Goal: Information Seeking & Learning: Learn about a topic

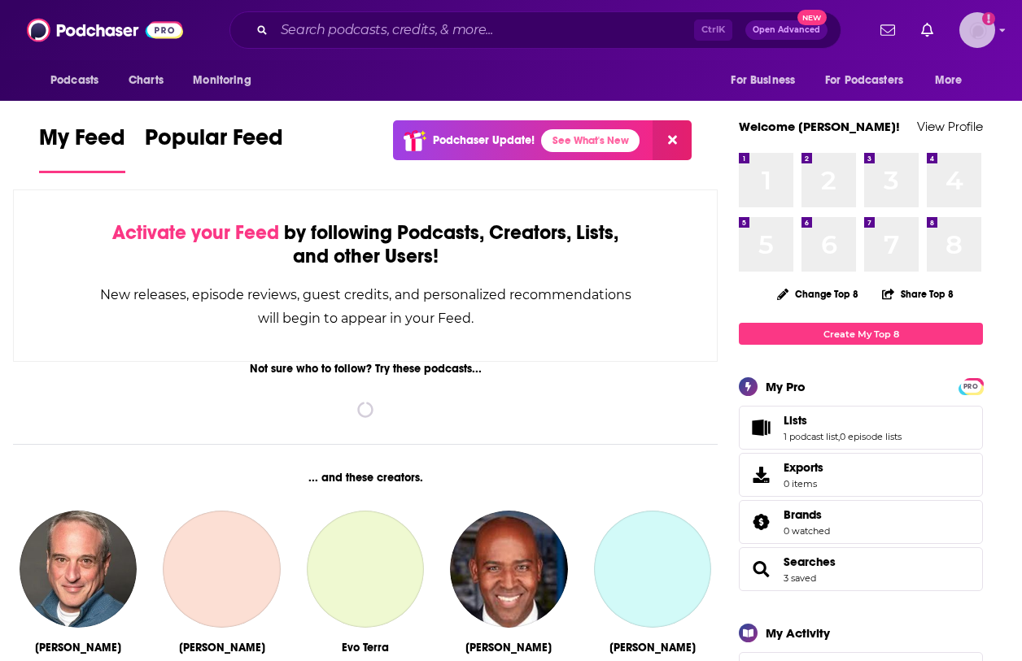
click at [969, 38] on img "Logged in as Shift_2" at bounding box center [977, 30] width 36 height 36
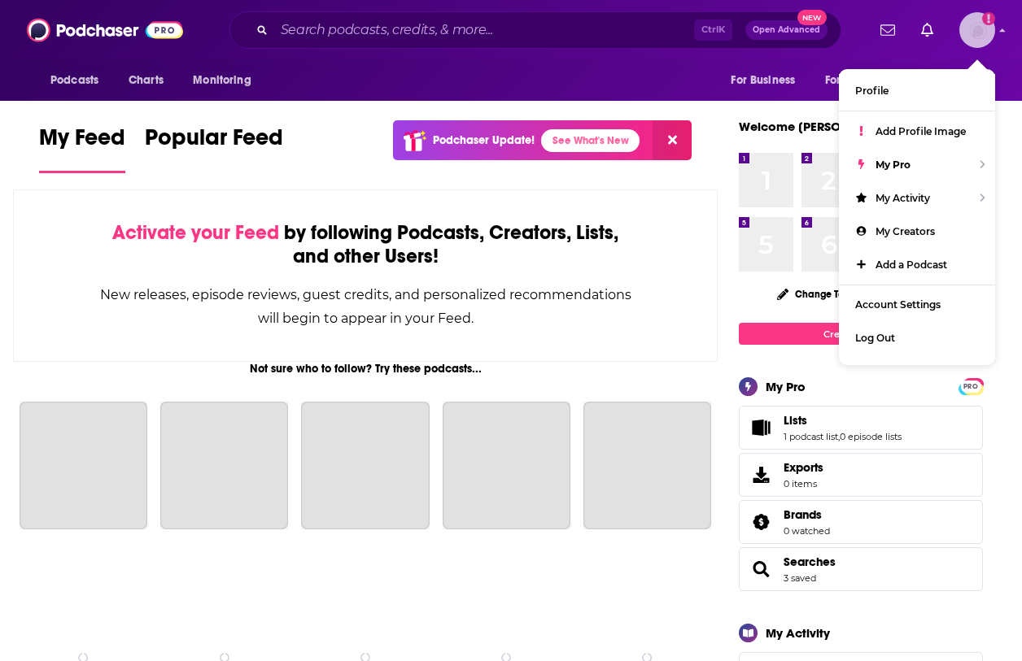
click at [969, 38] on img "Logged in as Shift_2" at bounding box center [977, 30] width 36 height 36
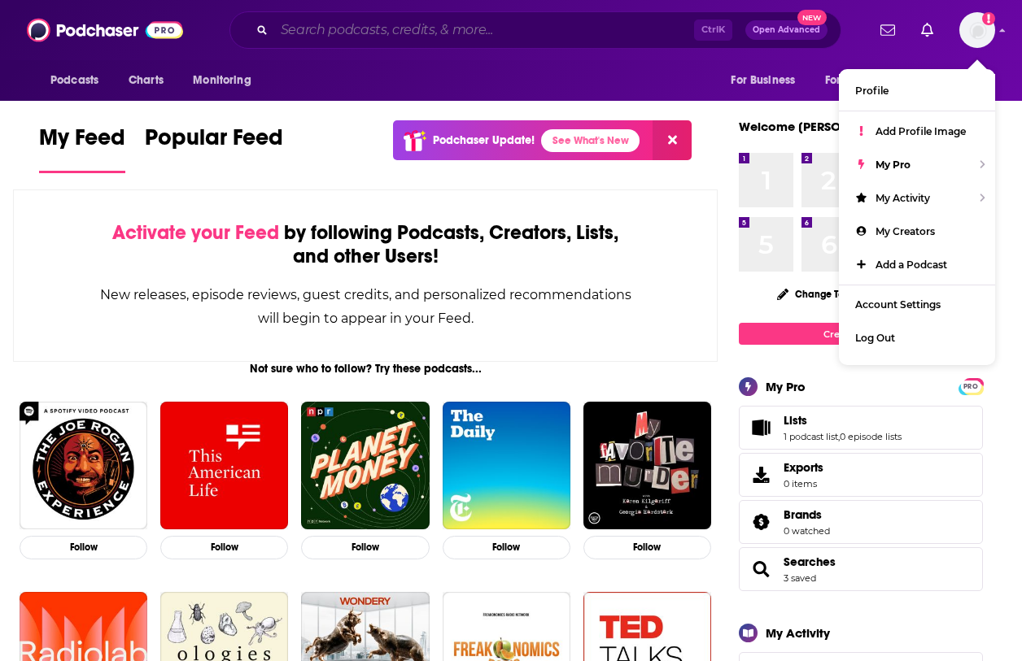
click at [570, 28] on input "Search podcasts, credits, & more..." at bounding box center [484, 30] width 420 height 26
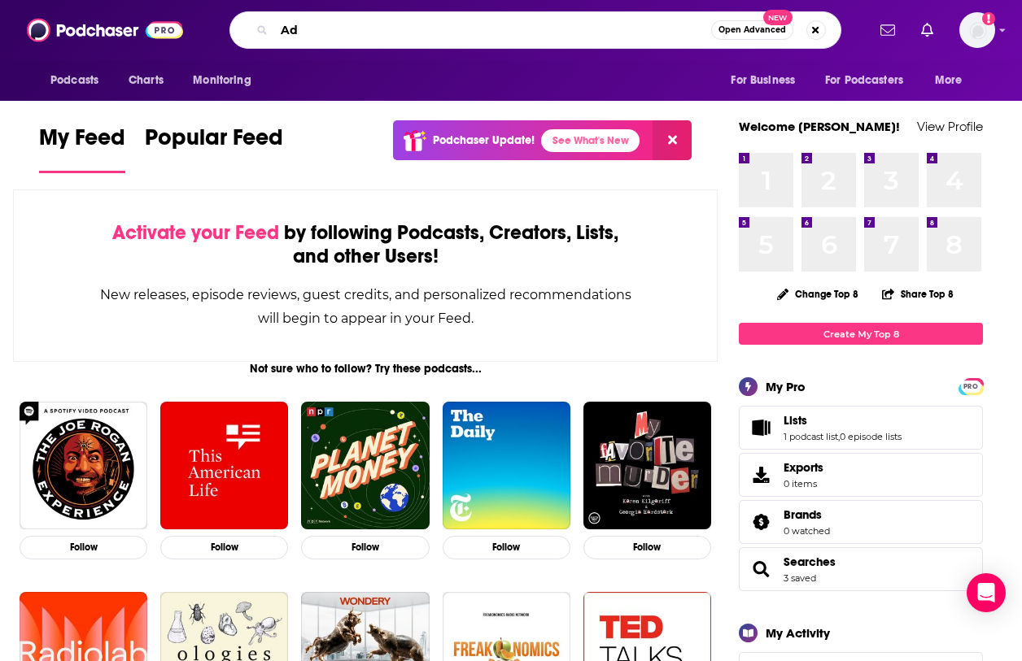
type input "A"
type input "Ops Cast"
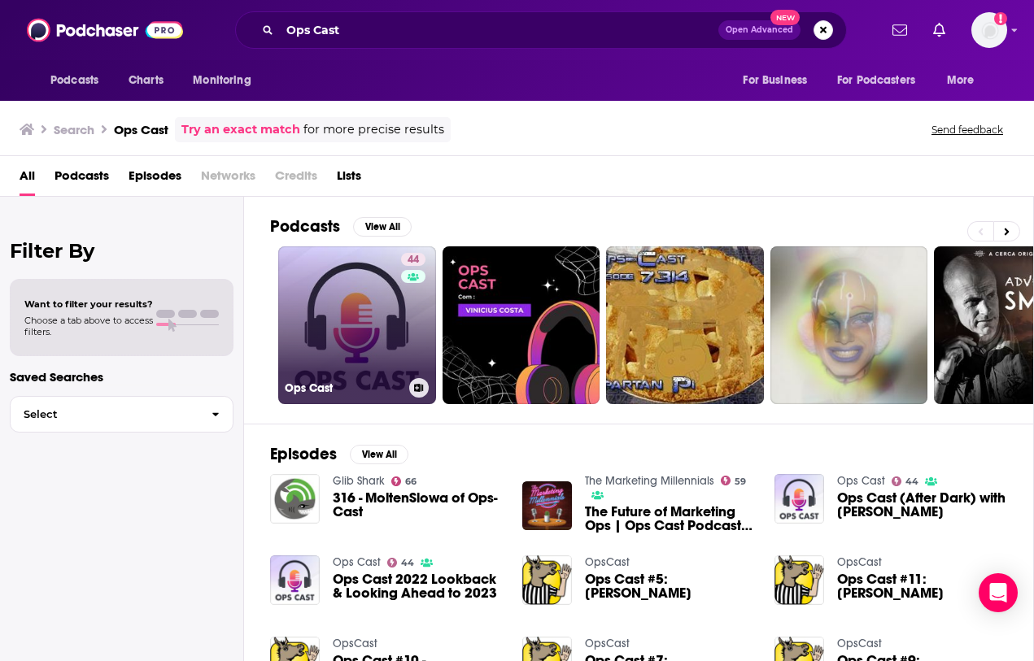
click at [351, 347] on link "44 Ops Cast" at bounding box center [357, 326] width 158 height 158
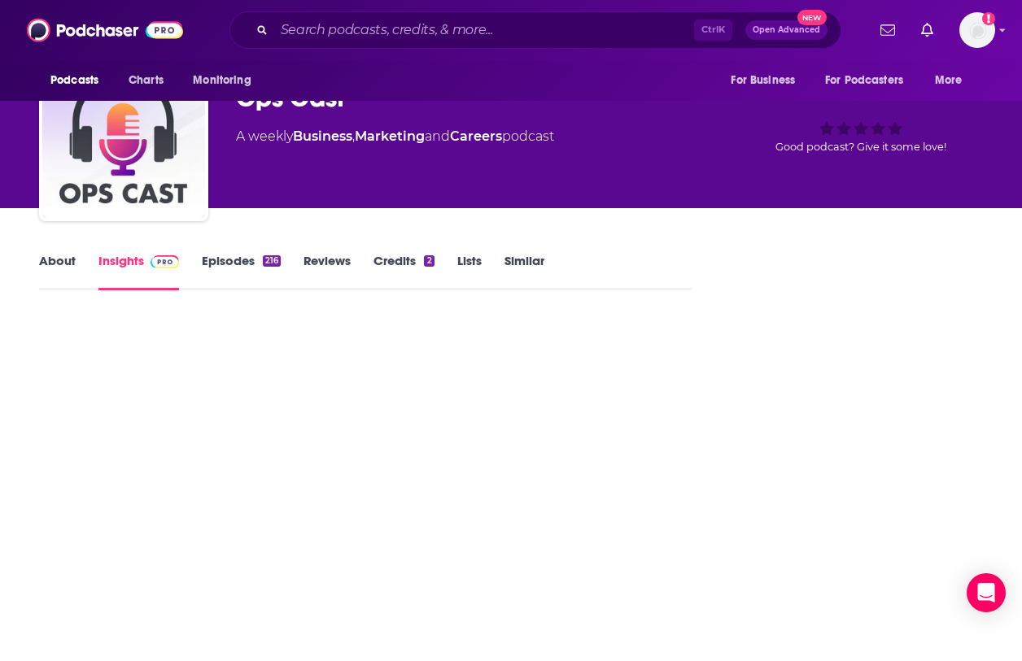
scroll to position [163, 0]
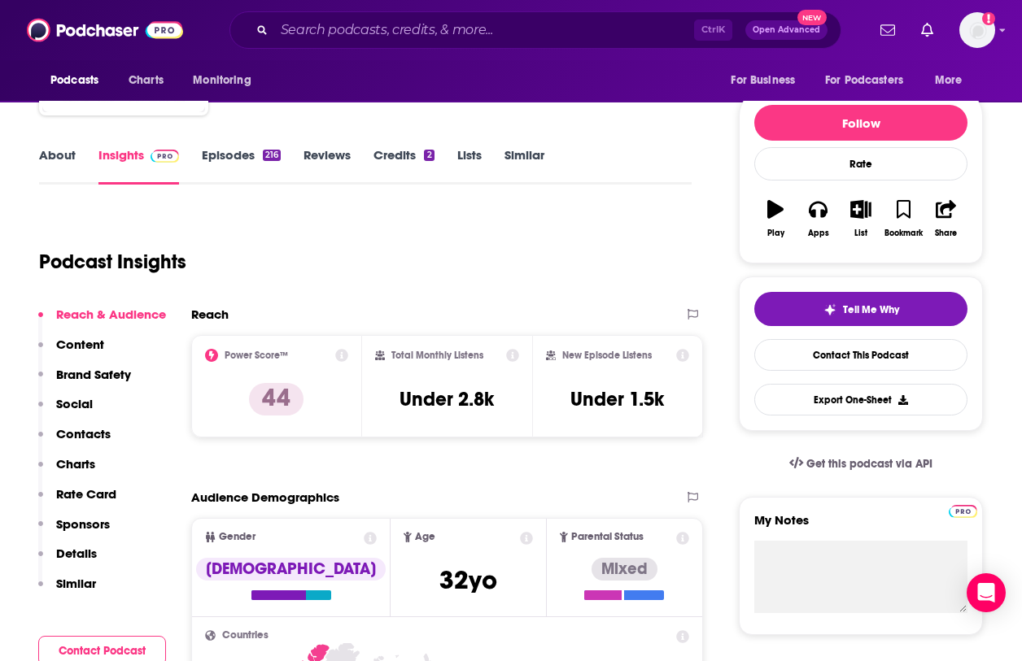
click at [510, 354] on icon at bounding box center [512, 355] width 13 height 13
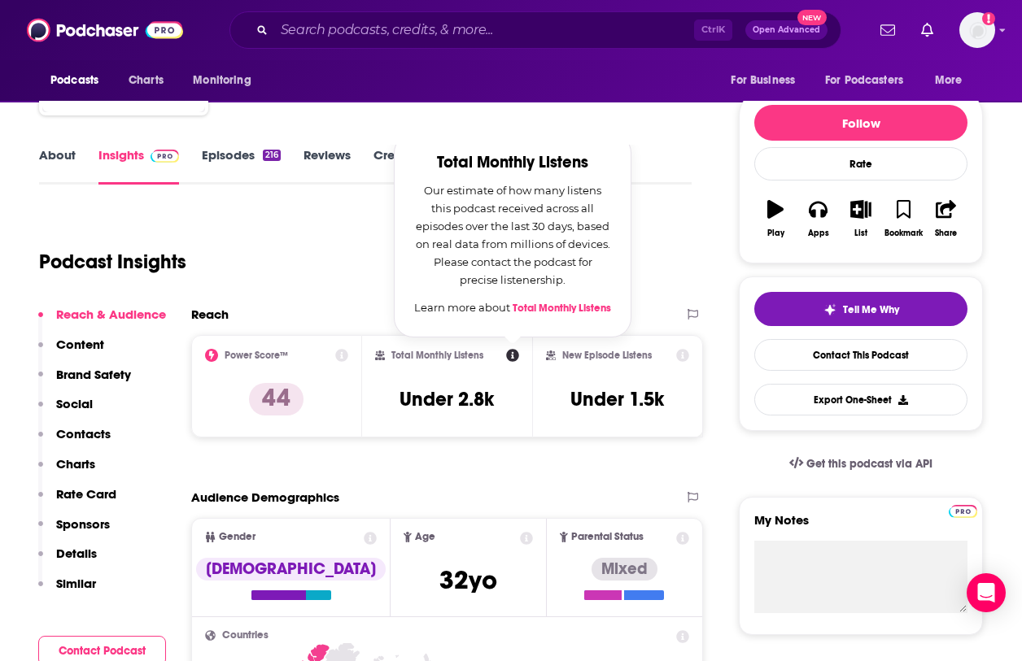
click at [510, 354] on icon at bounding box center [512, 355] width 13 height 13
click at [231, 265] on div "Podcast Insights" at bounding box center [359, 252] width 640 height 83
